Goal: Information Seeking & Learning: Check status

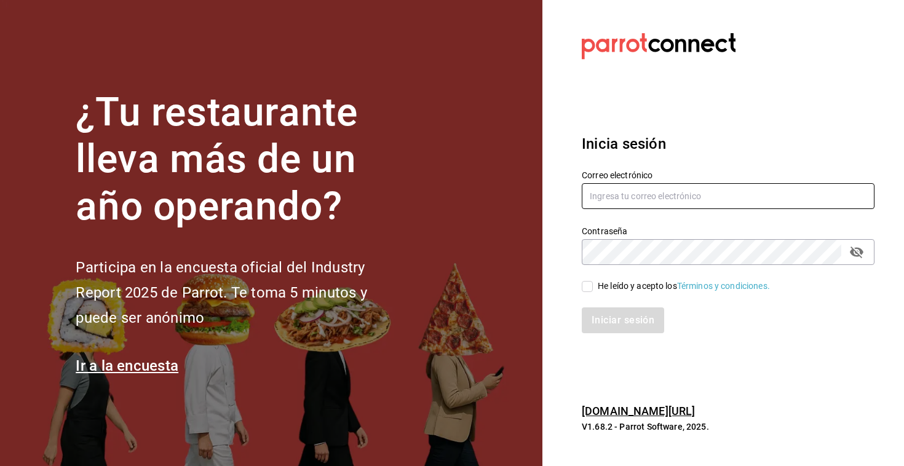
click at [597, 187] on input "text" at bounding box center [728, 196] width 293 height 26
paste input "racingreality@mty.com"
type input "racingreality@mty.com"
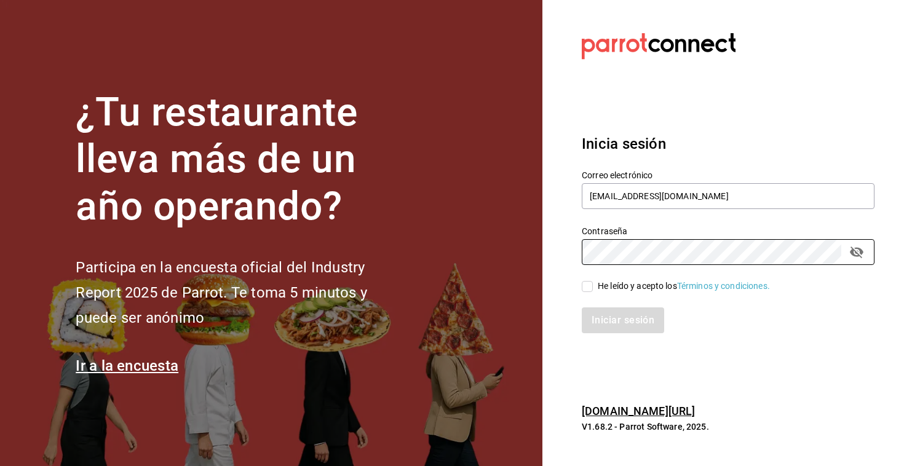
click at [579, 289] on div "He leído y acepto los Términos y condiciones." at bounding box center [721, 279] width 308 height 28
click at [589, 291] on input "He leído y acepto los Términos y condiciones." at bounding box center [587, 286] width 11 height 11
checkbox input "true"
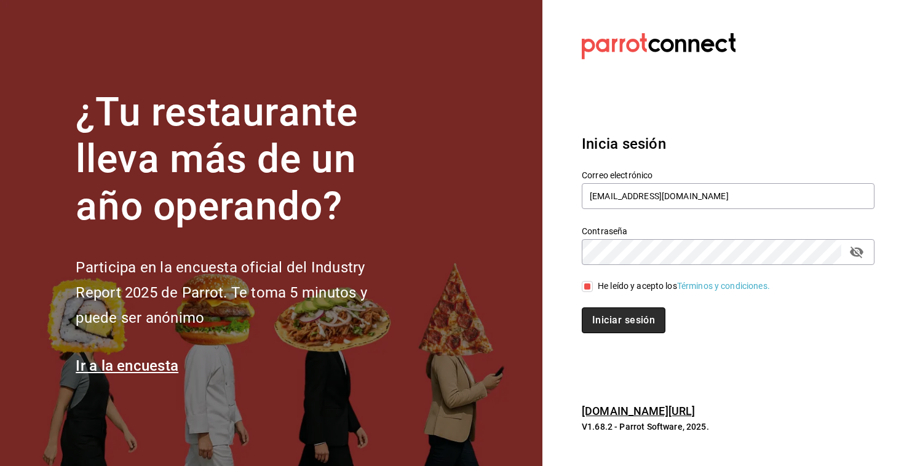
click at [625, 321] on button "Iniciar sesión" at bounding box center [624, 321] width 84 height 26
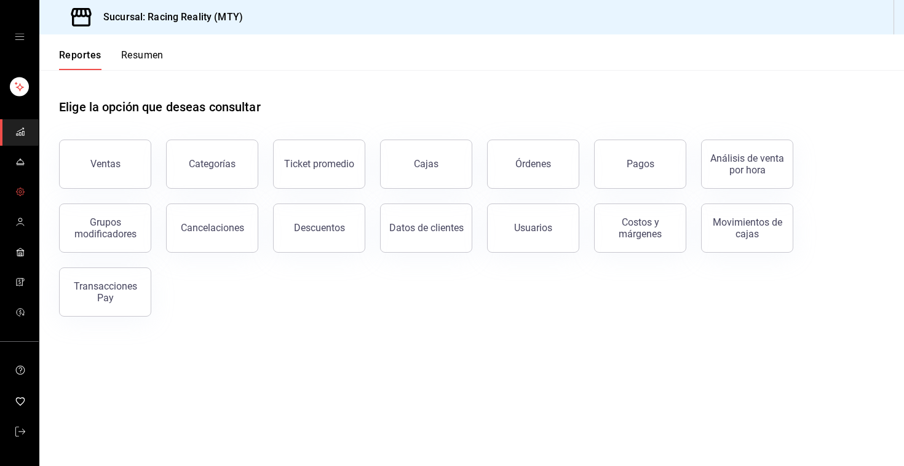
click at [20, 189] on icon "mailbox folders" at bounding box center [20, 192] width 10 height 10
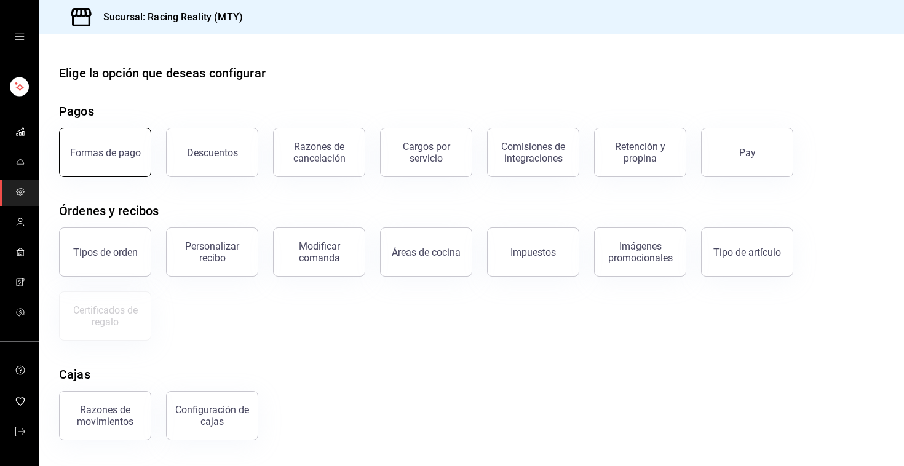
click at [108, 159] on button "Formas de pago" at bounding box center [105, 152] width 92 height 49
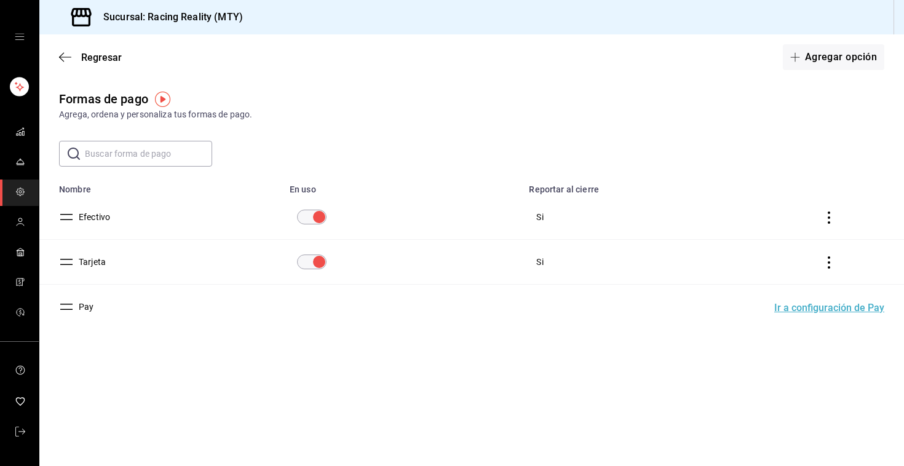
click at [100, 222] on button "Efectivo" at bounding box center [92, 217] width 36 height 12
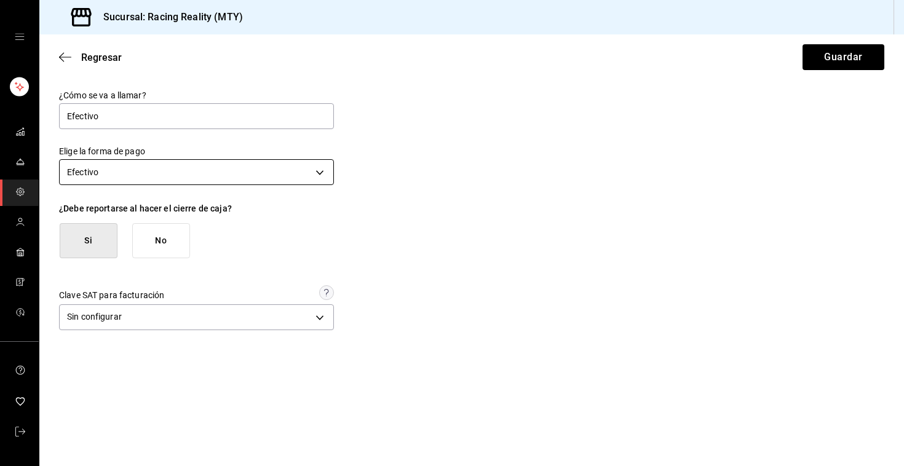
click at [321, 175] on body "Sucursal: Racing Reality (MTY) Regresar Guardar ¿Cómo se va a llamar? Efectivo …" at bounding box center [452, 233] width 904 height 466
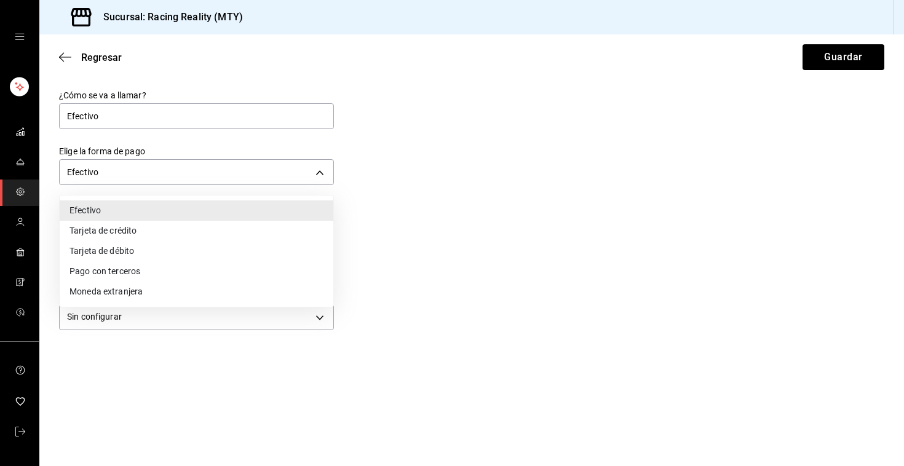
click at [488, 170] on div at bounding box center [452, 233] width 904 height 466
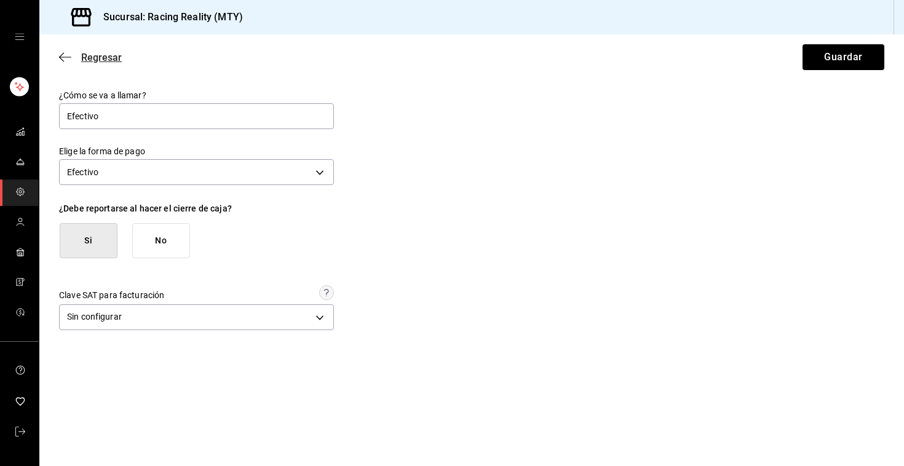
click at [65, 52] on icon "button" at bounding box center [65, 57] width 12 height 11
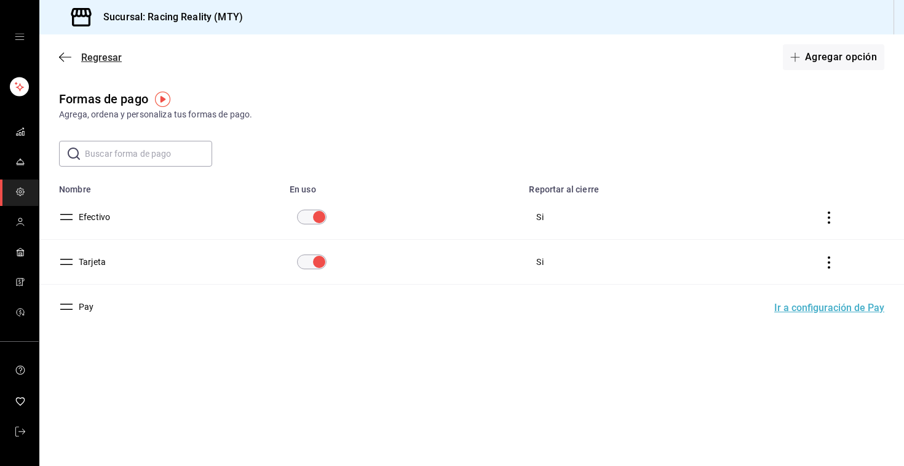
click at [90, 54] on span "Regresar" at bounding box center [101, 58] width 41 height 12
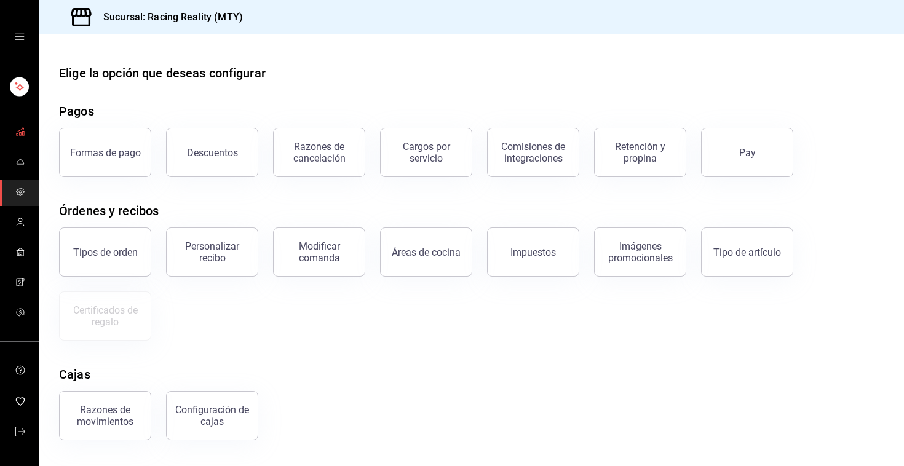
click at [18, 143] on link "mailbox folders" at bounding box center [19, 132] width 39 height 26
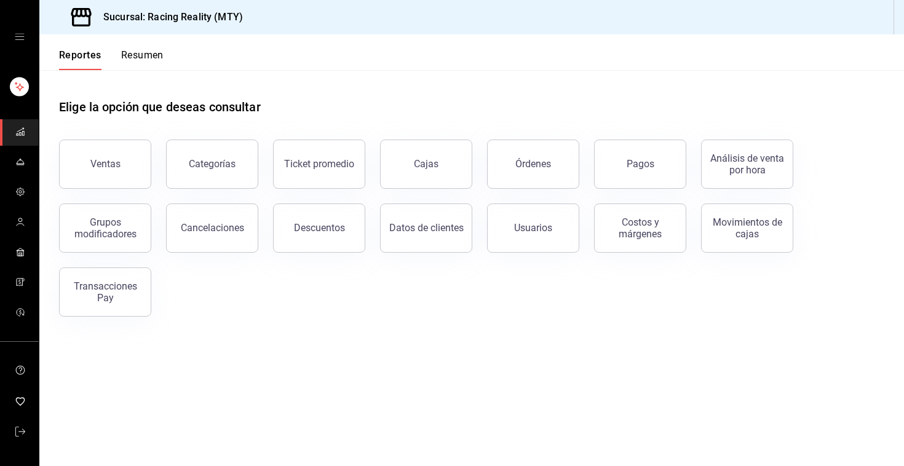
click at [18, 143] on link "mailbox folders" at bounding box center [19, 132] width 39 height 26
click at [636, 164] on div "Pagos" at bounding box center [641, 164] width 28 height 12
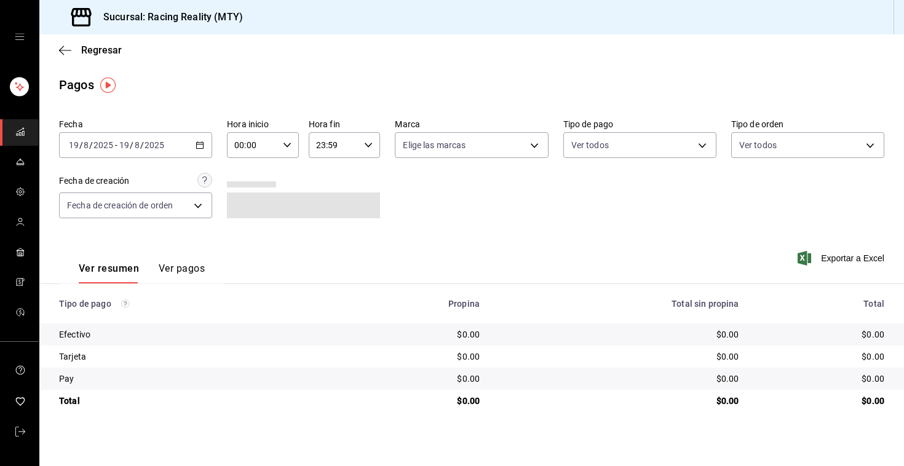
click at [214, 149] on div "Fecha [DATE] [DATE] - [DATE] [DATE] Hora inicio 00:00 Hora inicio Hora fin 23:5…" at bounding box center [472, 173] width 826 height 119
click at [209, 146] on div "[DATE] [DATE] - [DATE] [DATE]" at bounding box center [135, 145] width 153 height 26
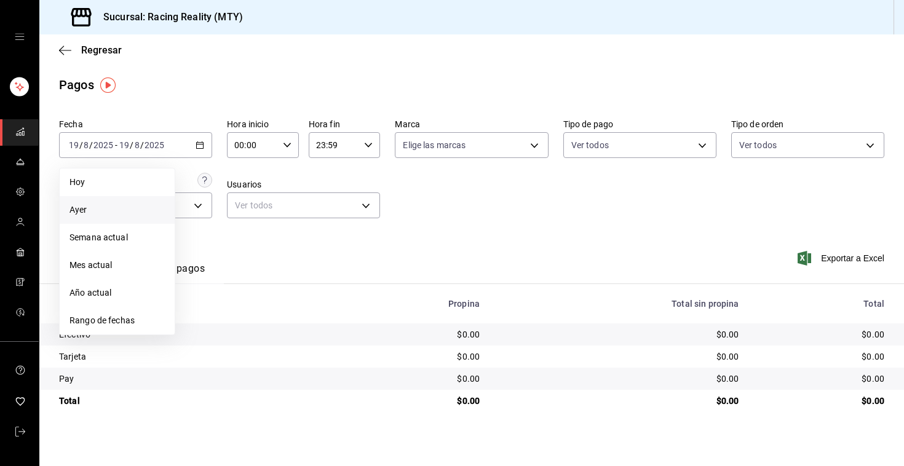
click at [103, 204] on span "Ayer" at bounding box center [117, 210] width 95 height 13
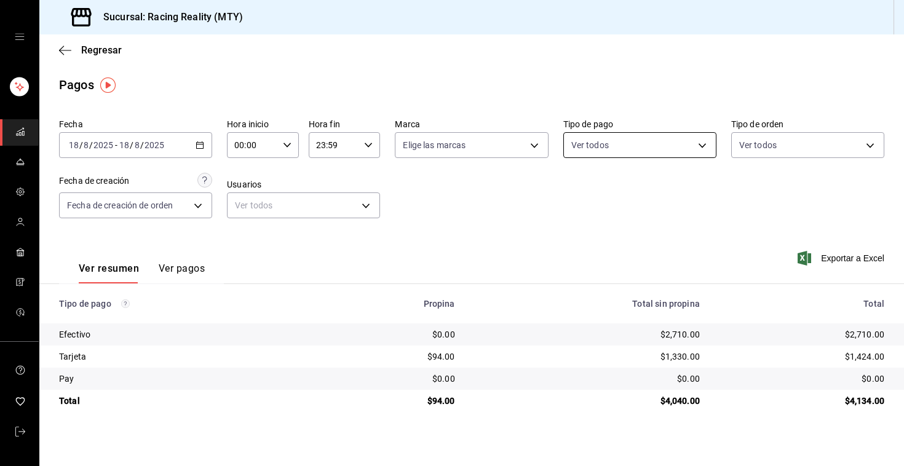
click at [616, 143] on body "Sucursal: Racing Reality (MTY) Regresar Pagos Fecha [DATE] [DATE] - [DATE] [DAT…" at bounding box center [452, 233] width 904 height 466
click at [576, 237] on input "checkbox" at bounding box center [576, 234] width 11 height 11
checkbox input "true"
type input "d3a07161-e072-4dd3-87ee-2587c4430c9a"
click at [451, 241] on div at bounding box center [452, 233] width 904 height 466
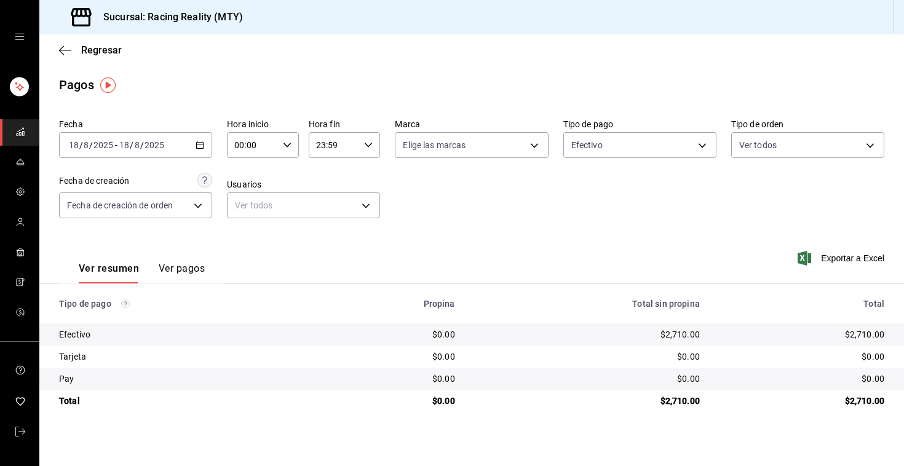
click at [198, 149] on icon "button" at bounding box center [200, 145] width 9 height 9
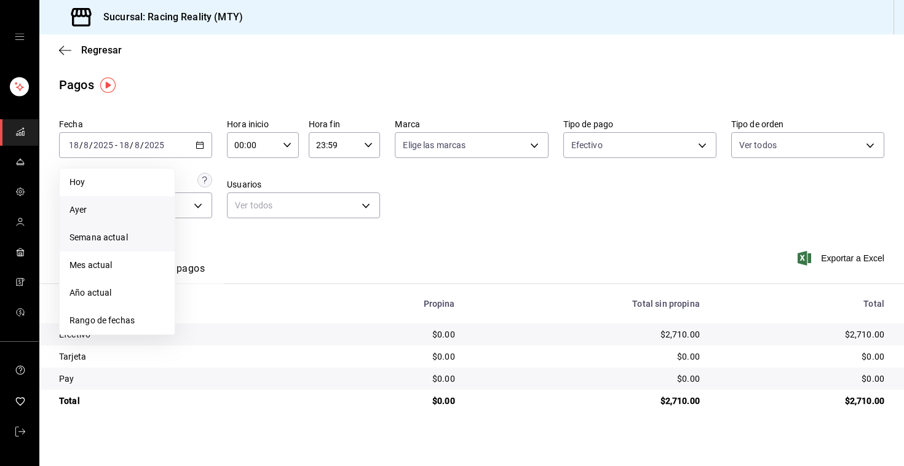
click at [111, 237] on span "Semana actual" at bounding box center [117, 237] width 95 height 13
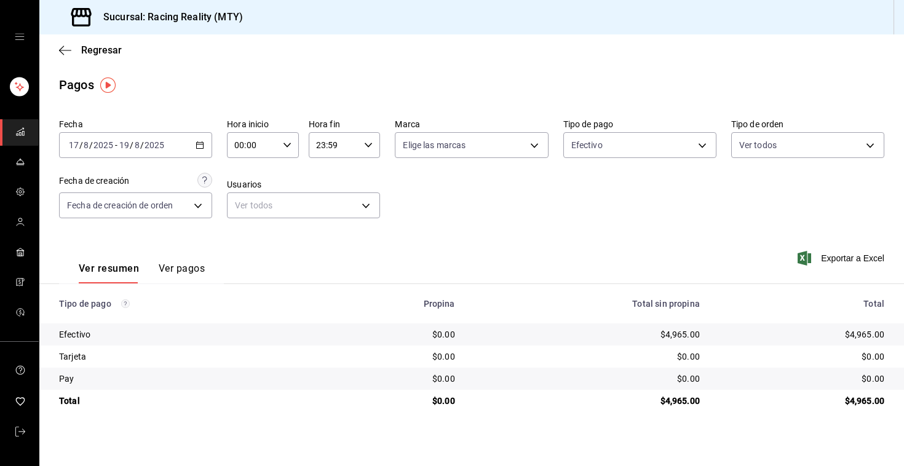
click at [162, 147] on input "2025" at bounding box center [154, 145] width 21 height 10
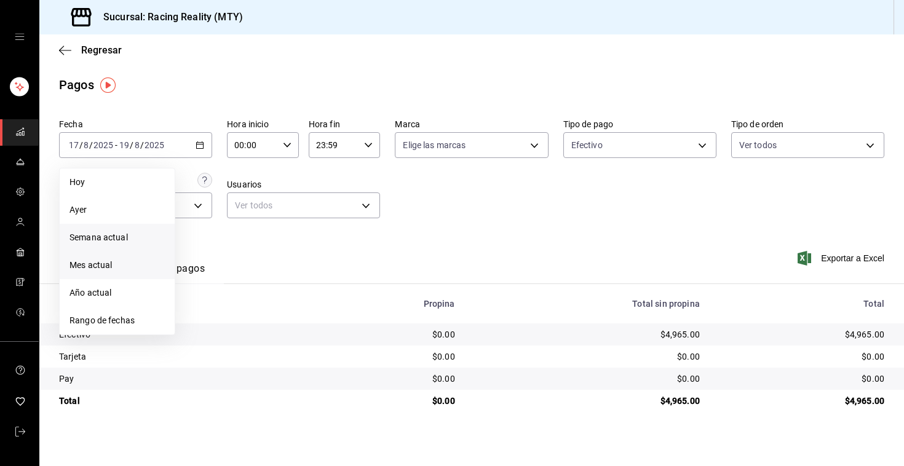
click at [126, 265] on span "Mes actual" at bounding box center [117, 265] width 95 height 13
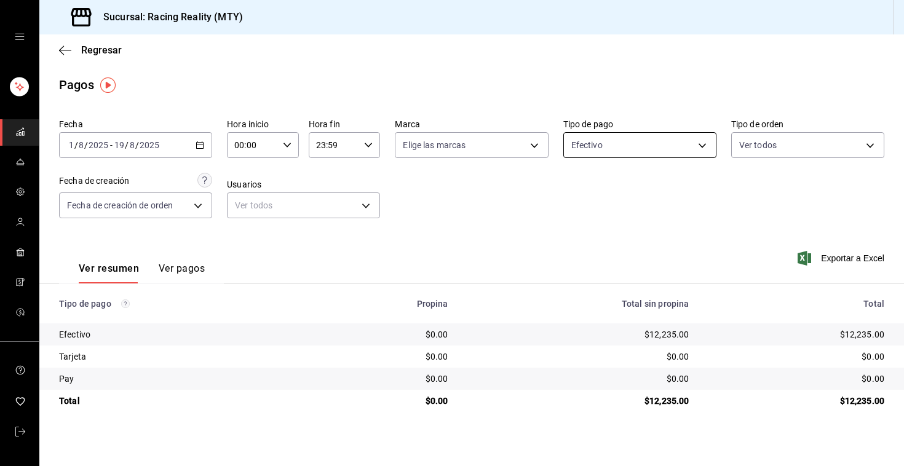
click at [590, 150] on body "Sucursal: Racing Reality (MTY) Regresar Pagos Fecha [DATE] [DATE] - [DATE] [DAT…" at bounding box center [452, 233] width 904 height 466
click at [579, 189] on input "checkbox" at bounding box center [576, 193] width 11 height 11
checkbox input "true"
type input "d3a07161-e072-4dd3-87ee-2587c4430c9a,da8a0c72-d318-4a89-8b55-a4f11457e297,79aff…"
checkbox input "true"
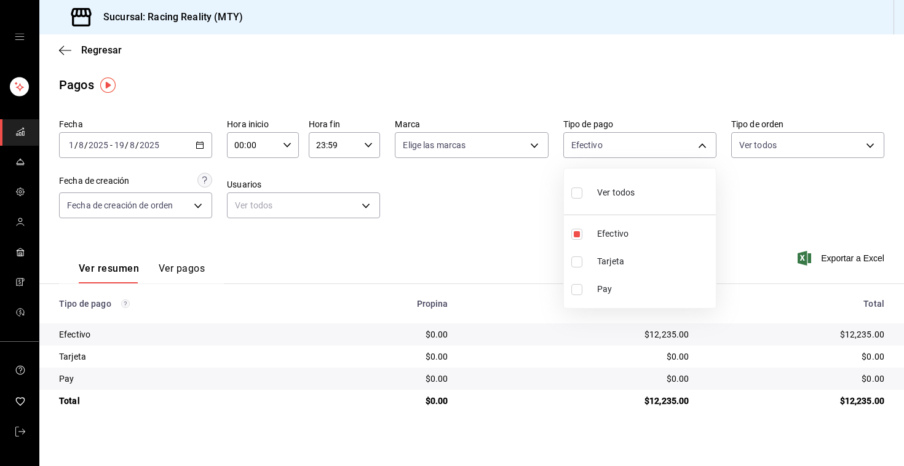
checkbox input "true"
click at [194, 271] on div at bounding box center [452, 233] width 904 height 466
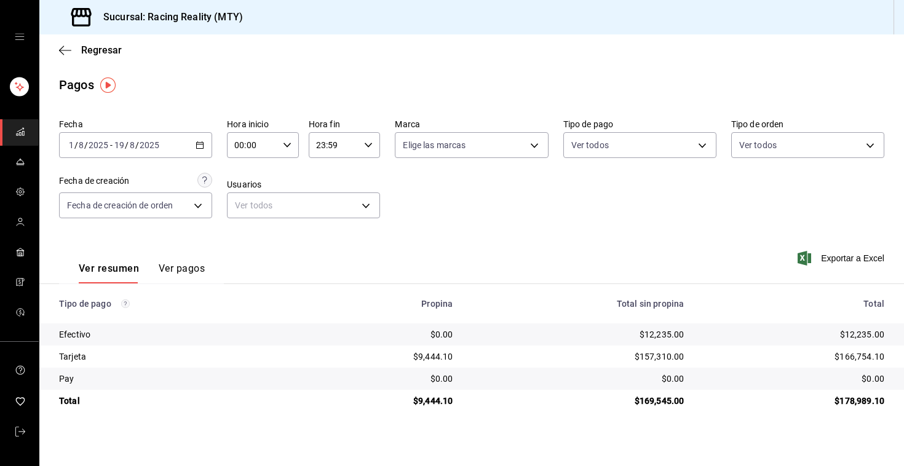
click at [194, 271] on button "Ver pagos" at bounding box center [182, 273] width 46 height 21
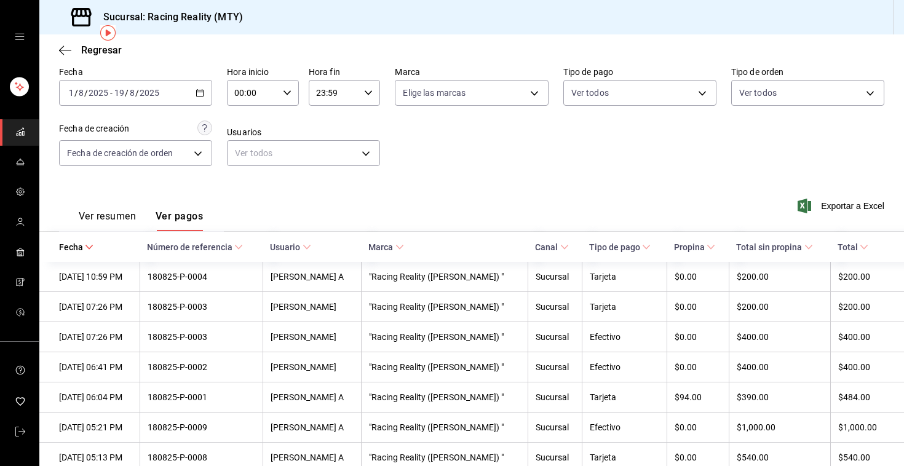
scroll to position [60, 0]
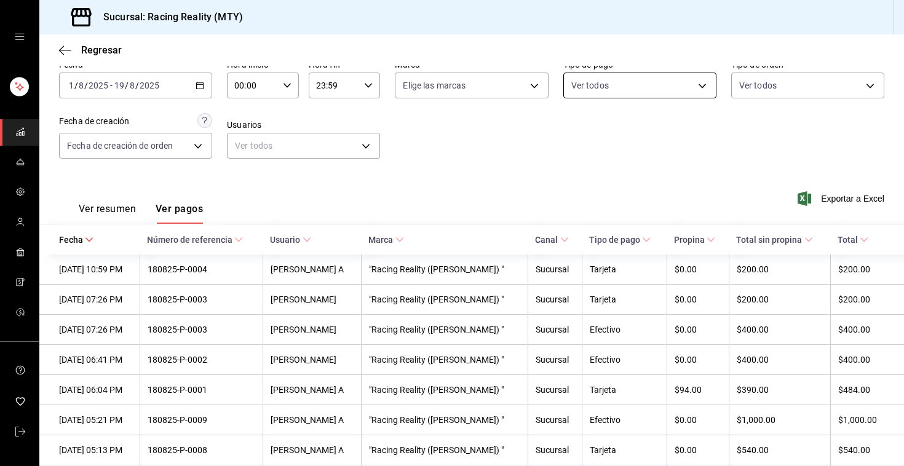
click at [594, 92] on body "Sucursal: Racing Reality (MTY) Regresar Pagos Fecha [DATE] [DATE] - [DATE] [DAT…" at bounding box center [452, 233] width 904 height 466
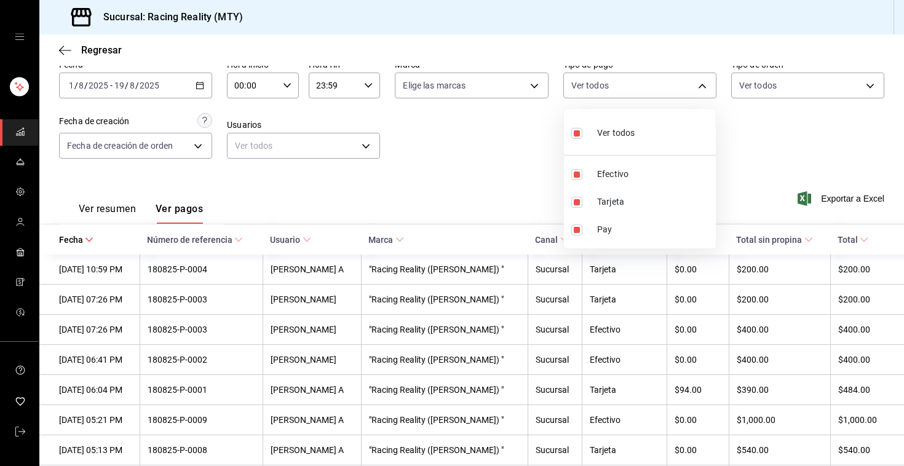
click at [578, 129] on input "checkbox" at bounding box center [576, 133] width 11 height 11
checkbox input "false"
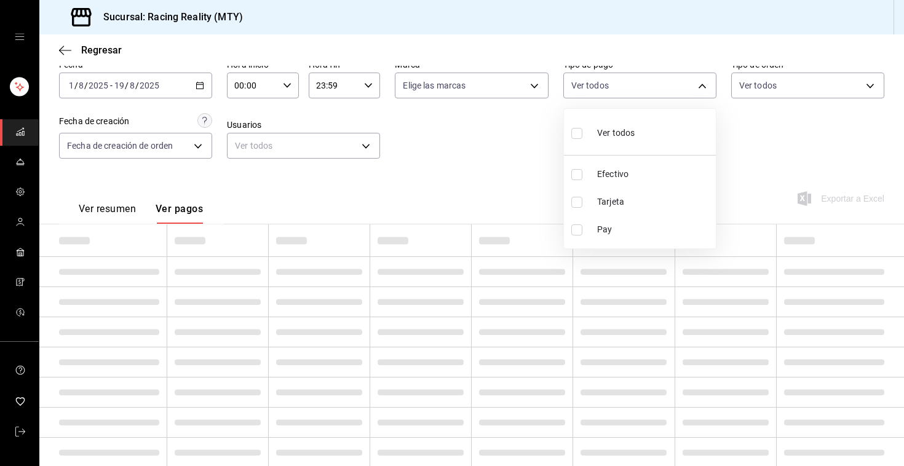
click at [583, 169] on label at bounding box center [579, 174] width 16 height 11
click at [583, 169] on input "checkbox" at bounding box center [576, 174] width 11 height 11
checkbox input "false"
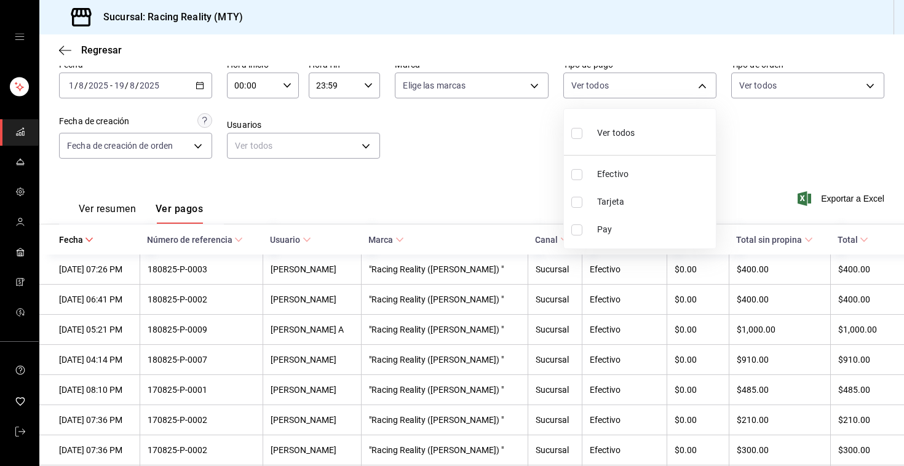
click at [491, 154] on div at bounding box center [452, 233] width 904 height 466
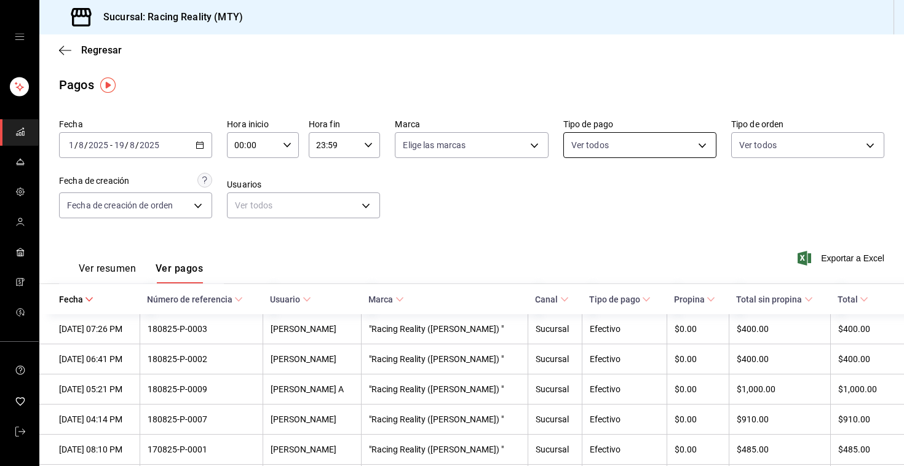
click at [580, 148] on body "Sucursal: Racing Reality (MTY) Regresar Pagos Fecha [DATE] [DATE] - [DATE] [DAT…" at bounding box center [452, 233] width 904 height 466
click at [573, 231] on input "checkbox" at bounding box center [576, 234] width 11 height 11
checkbox input "true"
type input "d3a07161-e072-4dd3-87ee-2587c4430c9a"
click at [493, 185] on div at bounding box center [452, 233] width 904 height 466
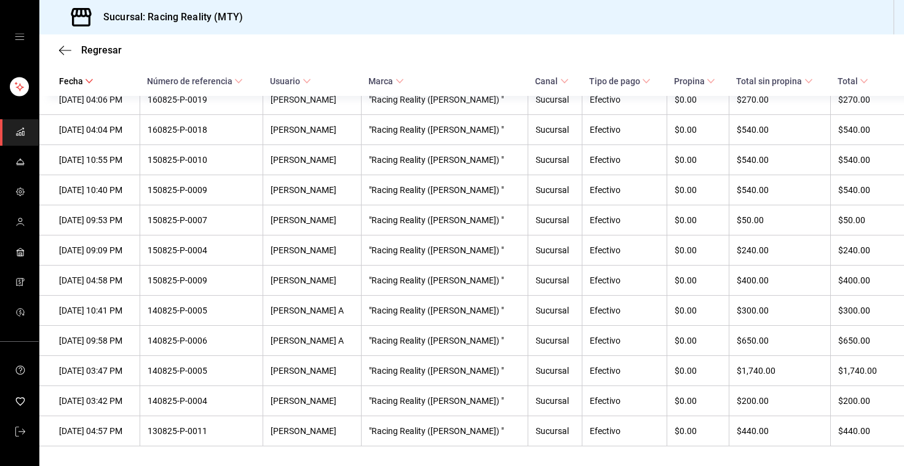
scroll to position [568, 0]
